Goal: Information Seeking & Learning: Check status

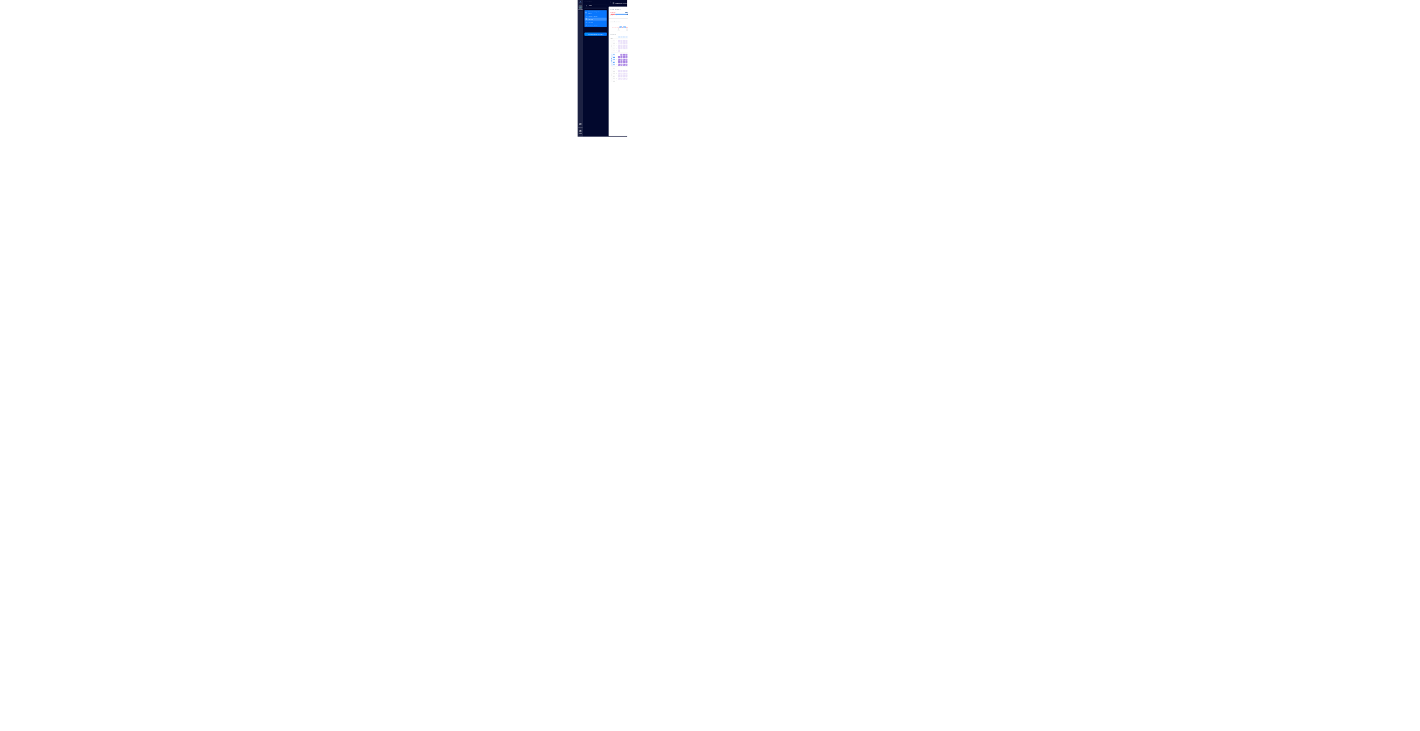
scroll to position [0, 818]
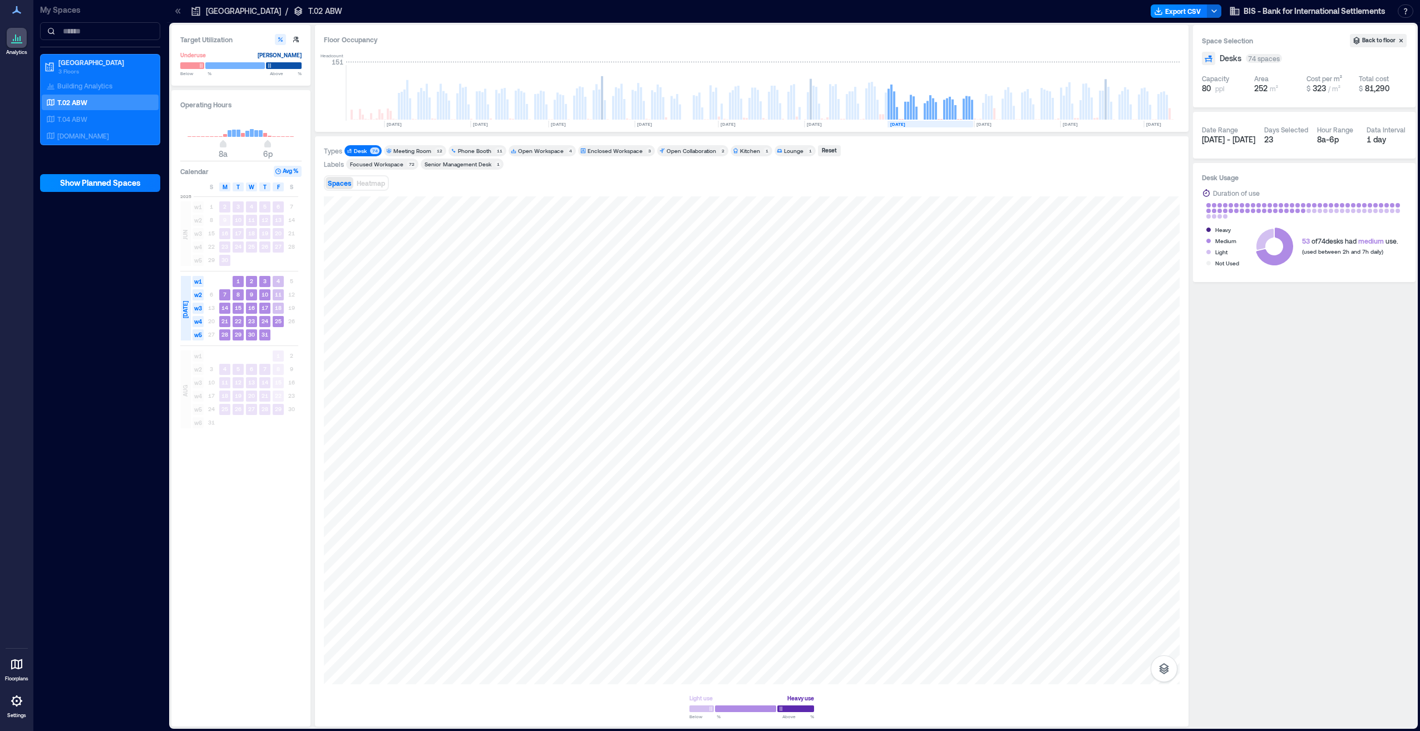
click at [67, 100] on p "T.02 ABW" at bounding box center [72, 102] width 30 height 9
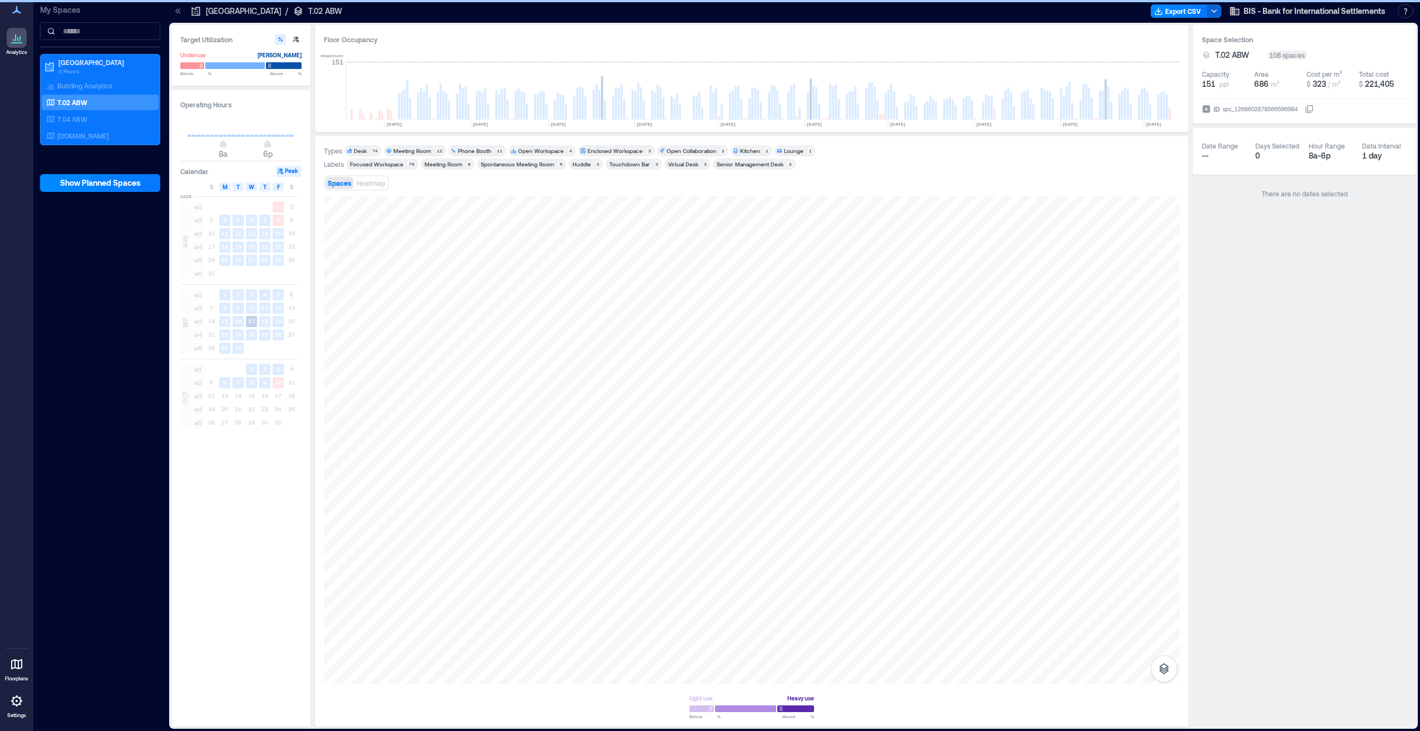
click at [360, 151] on div "Desk" at bounding box center [360, 151] width 13 height 8
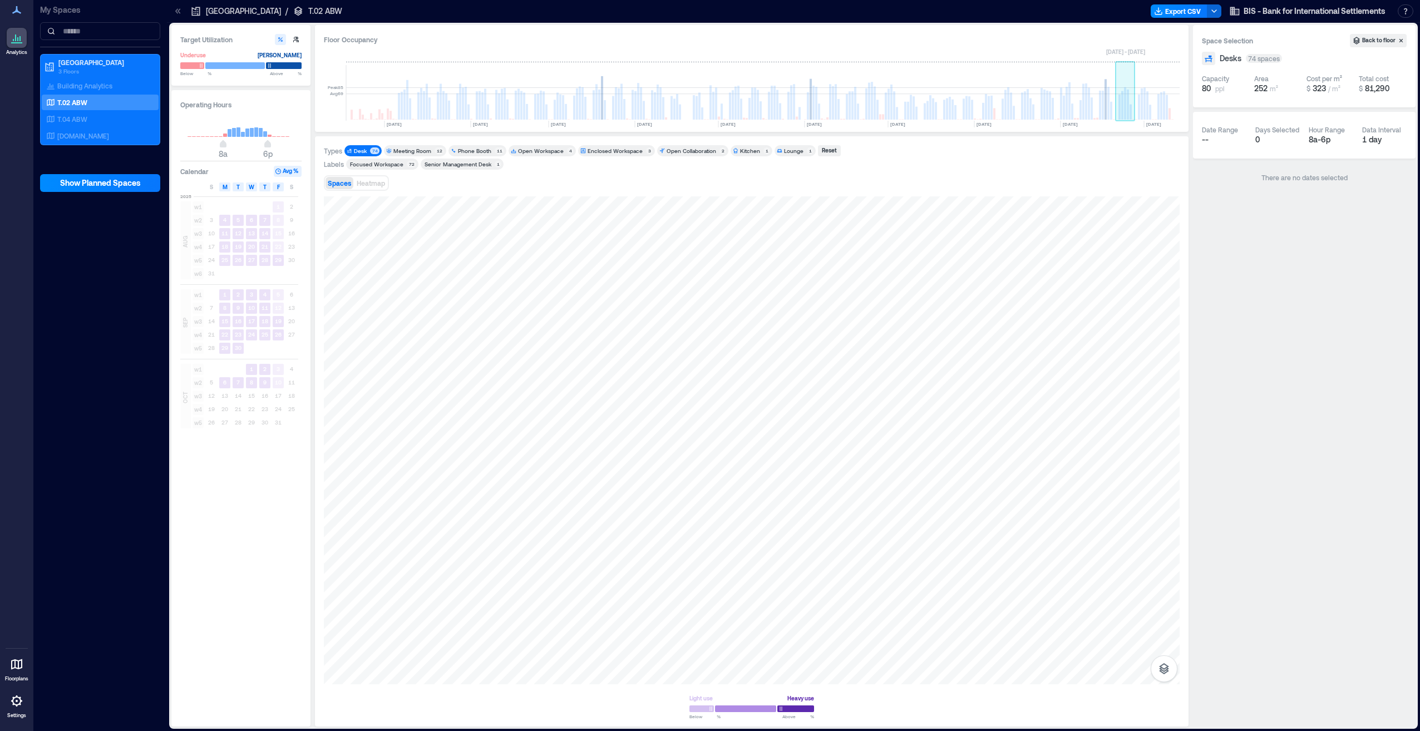
click at [1128, 116] on rect at bounding box center [1128, 105] width 2 height 30
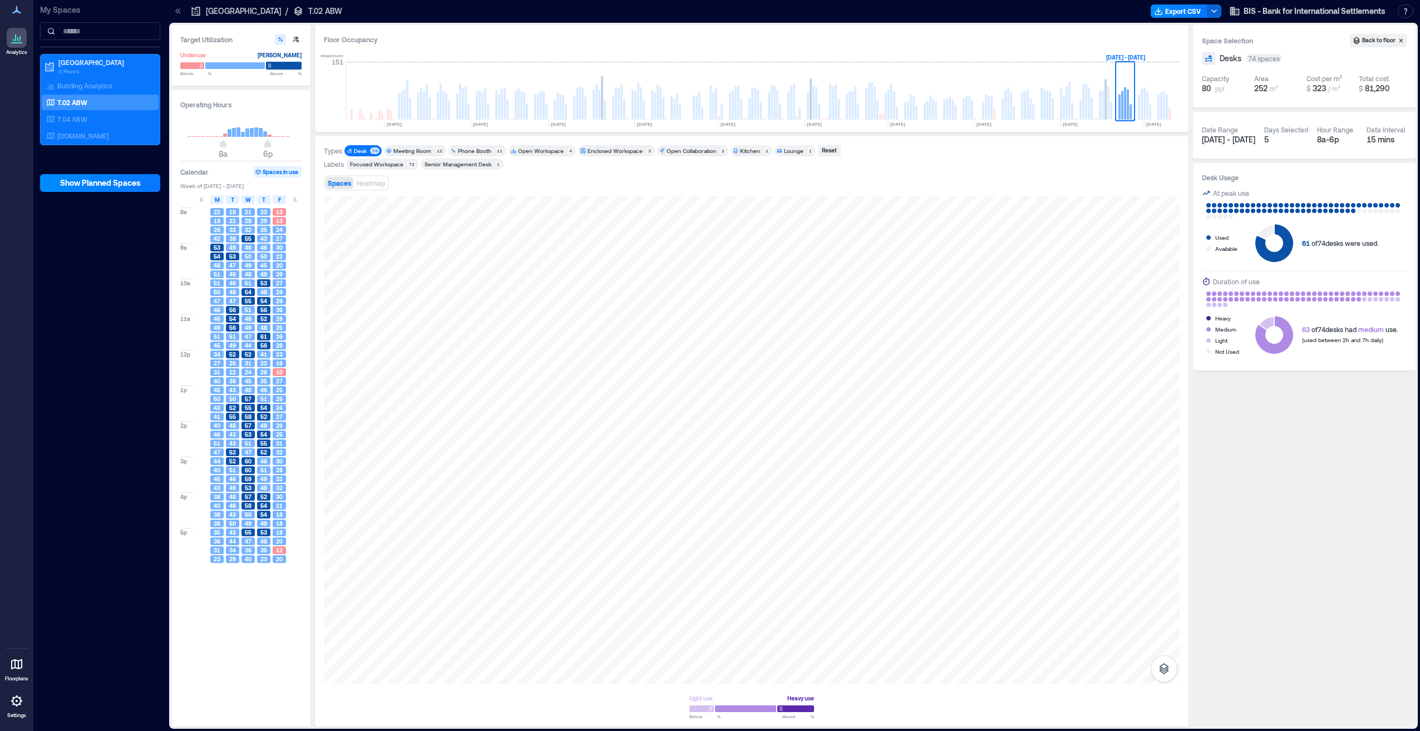
click at [284, 63] on div at bounding box center [284, 66] width 36 height 8
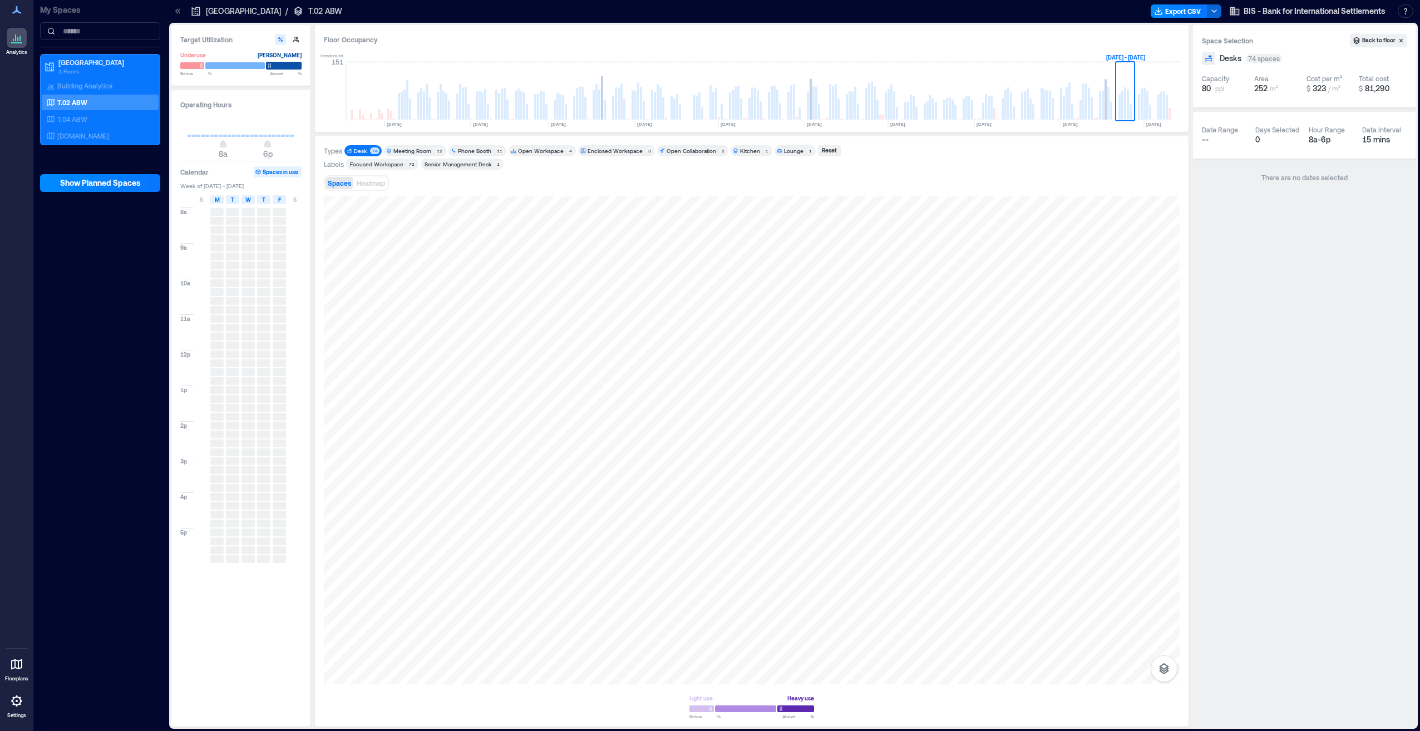
click at [291, 62] on div at bounding box center [284, 66] width 36 height 8
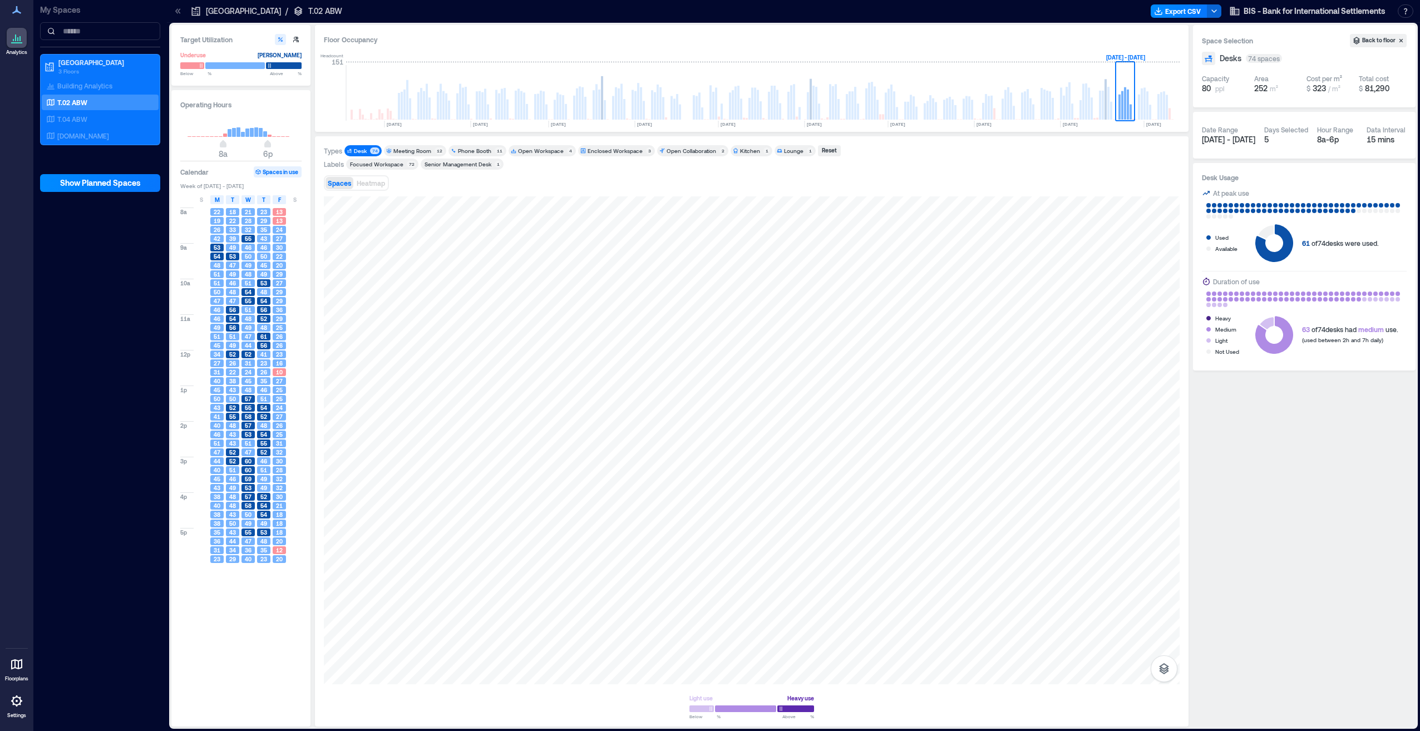
click at [252, 129] on rect at bounding box center [252, 132] width 4 height 9
click at [1108, 99] on rect at bounding box center [1109, 103] width 2 height 33
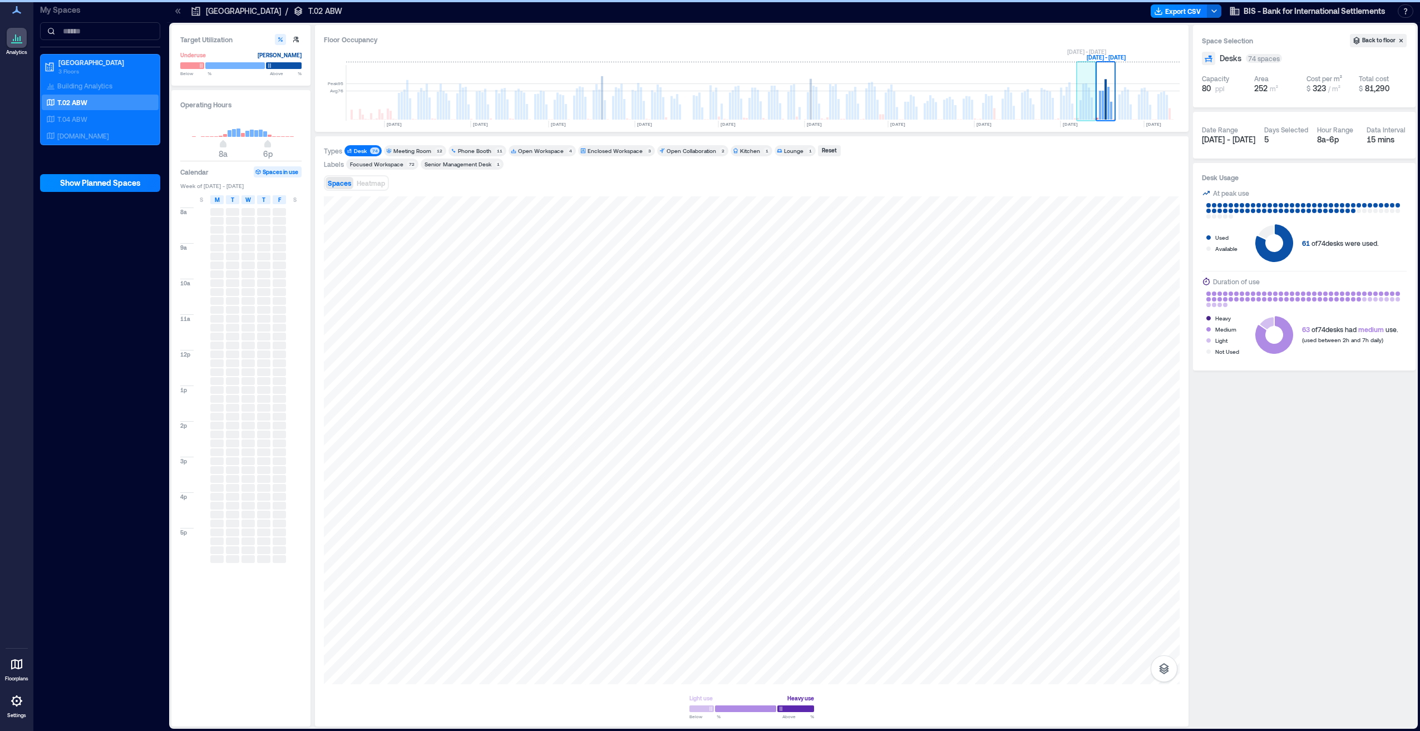
click at [1089, 108] on rect at bounding box center [1089, 103] width 2 height 32
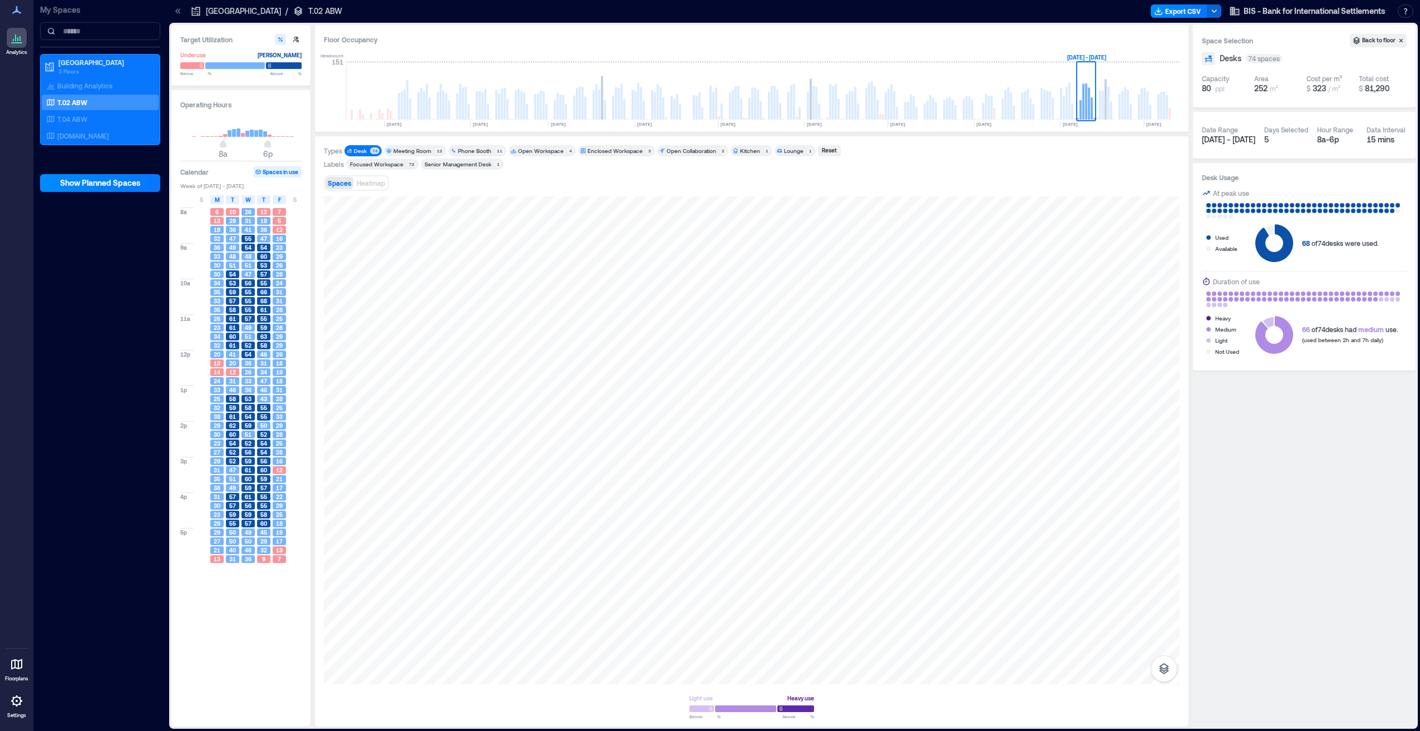
click at [196, 101] on h3 "Operating Hours" at bounding box center [240, 104] width 121 height 11
drag, startPoint x: 196, startPoint y: 101, endPoint x: 255, endPoint y: 103, distance: 59.0
click at [255, 103] on h3 "Operating Hours" at bounding box center [240, 104] width 121 height 11
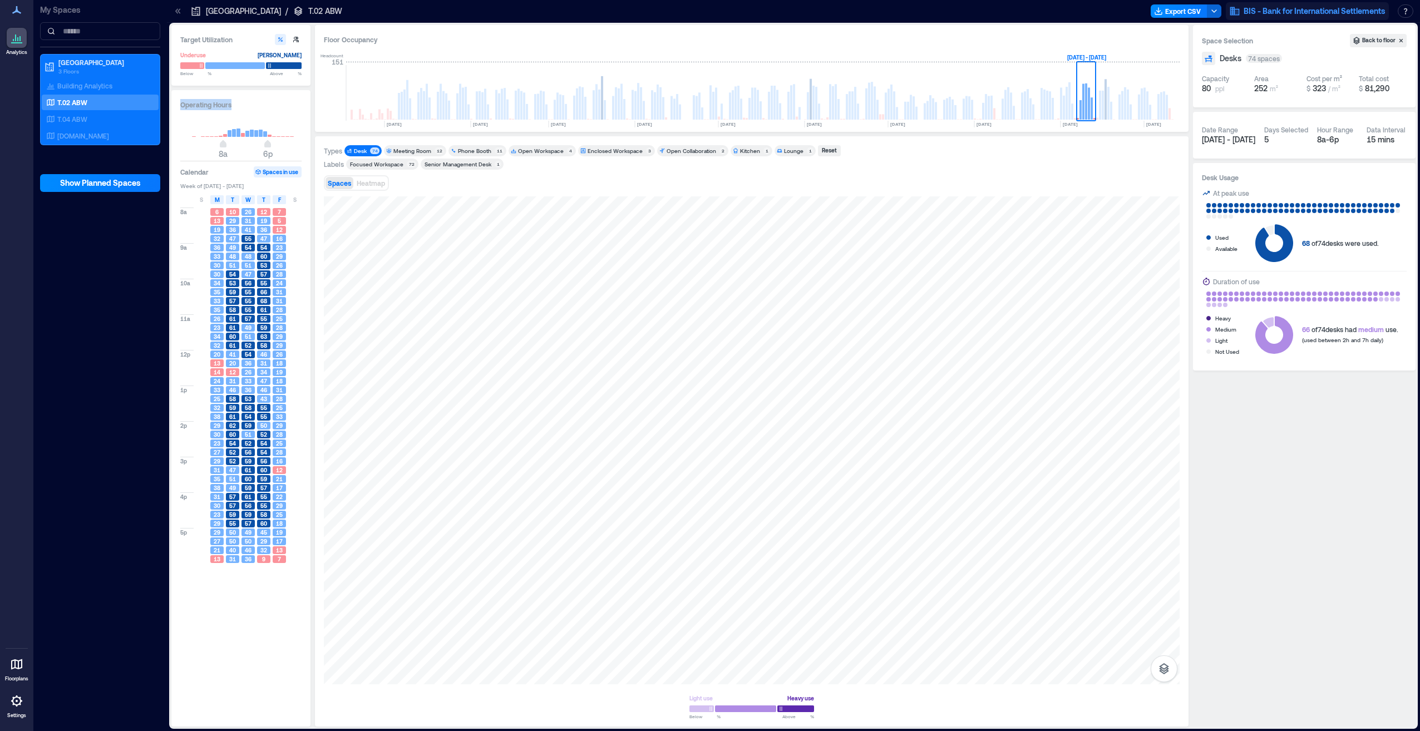
click at [1273, 8] on span "BIS - Bank for International Settlements" at bounding box center [1315, 11] width 142 height 11
click at [1336, 458] on div "Space Selection Back to floor Desks 74 spaces Capacity 80 ppl Area 252 m² Cost …" at bounding box center [1304, 376] width 223 height 702
click at [1377, 36] on button "Back to floor" at bounding box center [1378, 40] width 57 height 13
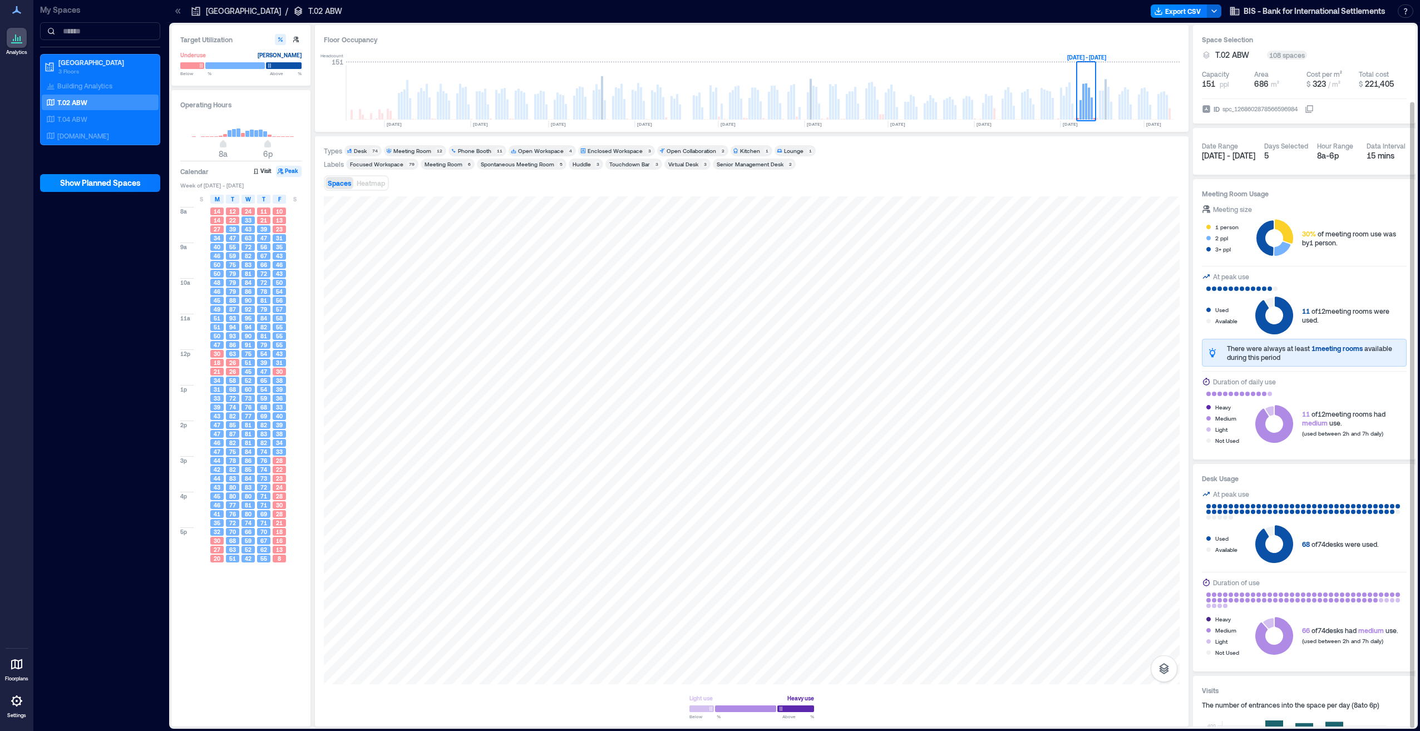
scroll to position [85, 0]
